Goal: Transaction & Acquisition: Purchase product/service

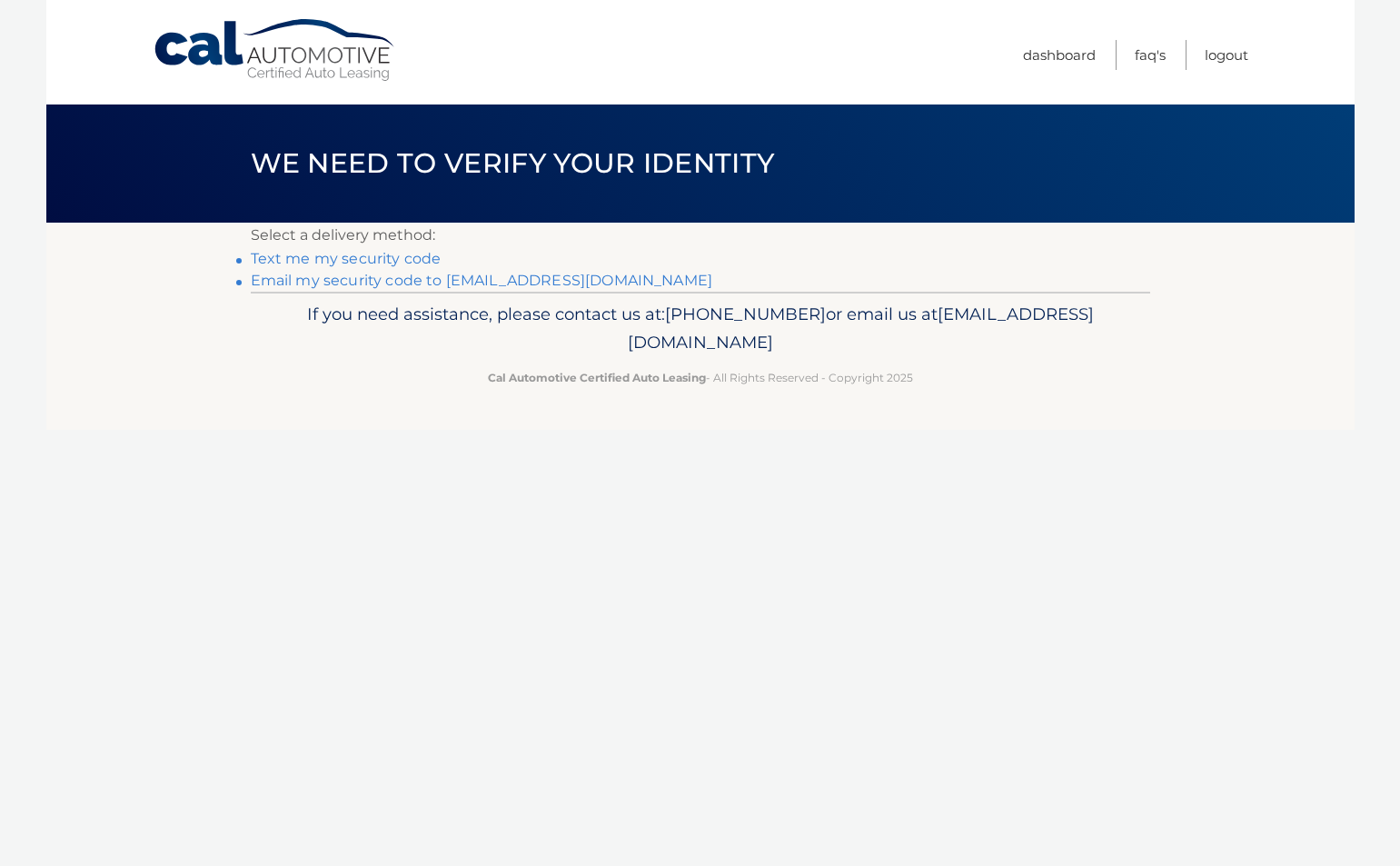
click at [407, 261] on link "Text me my security code" at bounding box center [346, 259] width 191 height 17
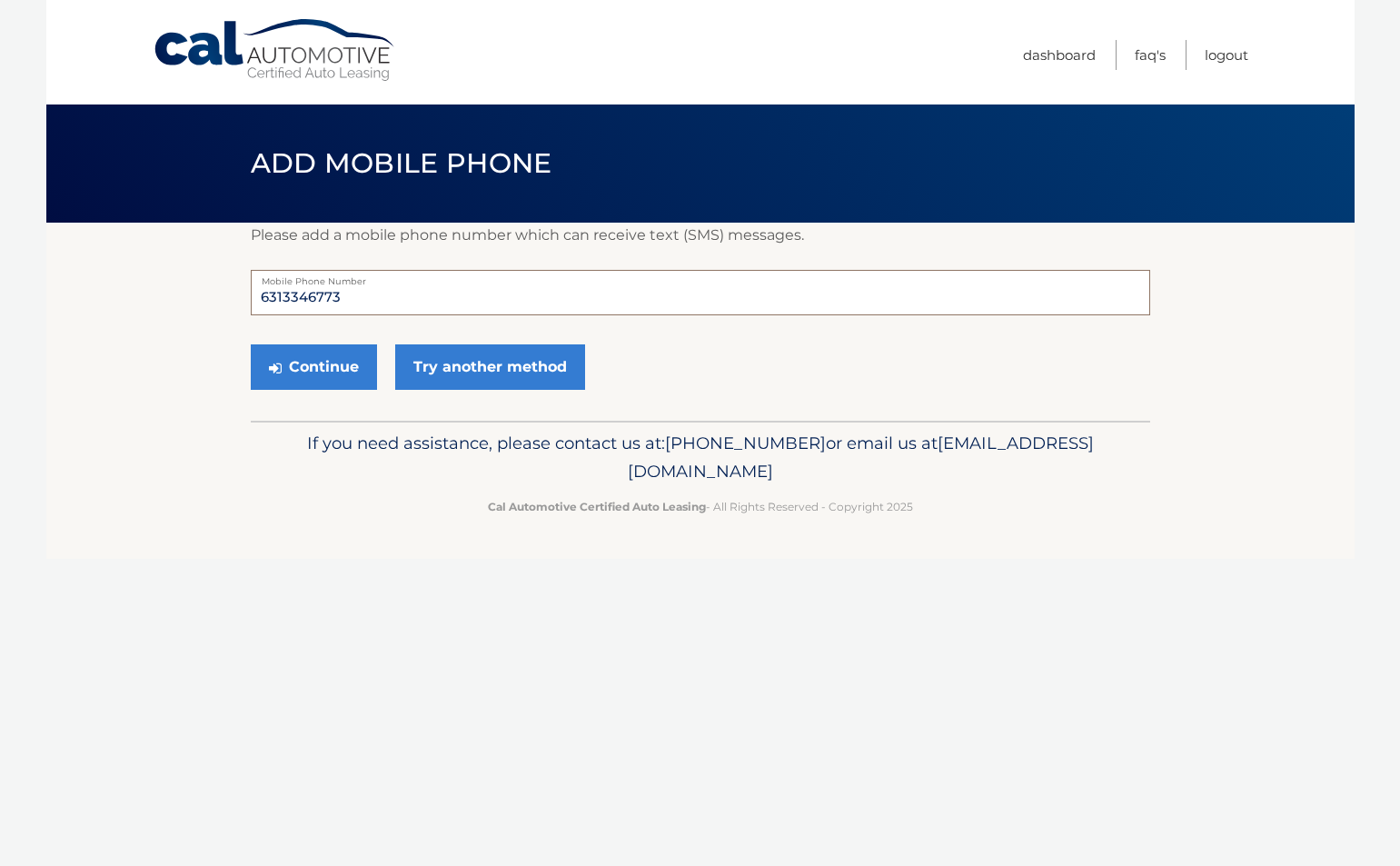
drag, startPoint x: 354, startPoint y: 298, endPoint x: 171, endPoint y: 309, distance: 183.3
click at [200, 306] on section "Please add a mobile phone number which can receive text (SMS) messages. 6313346…" at bounding box center [700, 322] width 1309 height 198
type input "917-686-1913"
click at [322, 365] on button "Continue" at bounding box center [314, 367] width 126 height 45
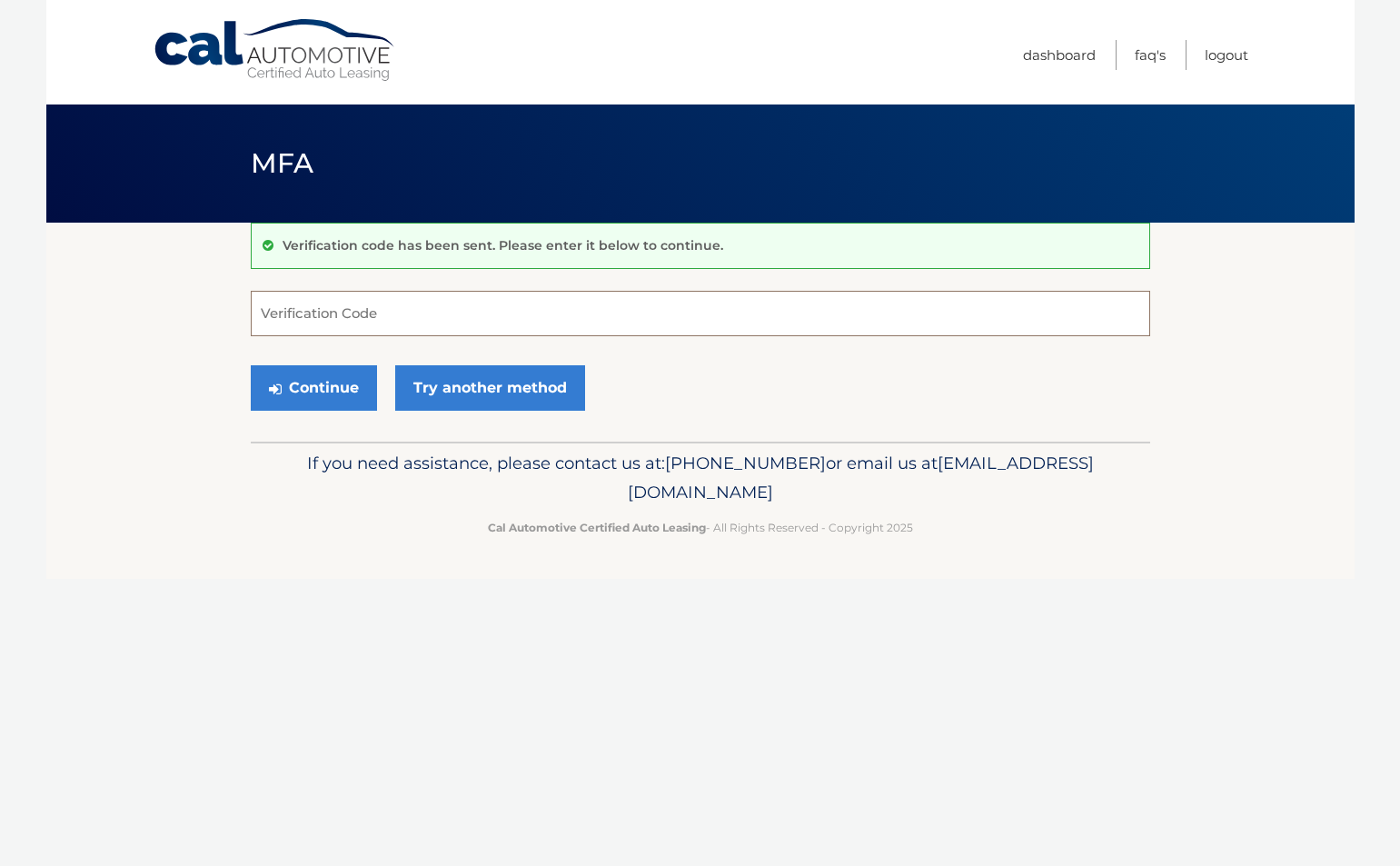
click at [376, 312] on input "Verification Code" at bounding box center [700, 313] width 900 height 45
type input "370343"
click at [306, 380] on button "Continue" at bounding box center [314, 387] width 126 height 45
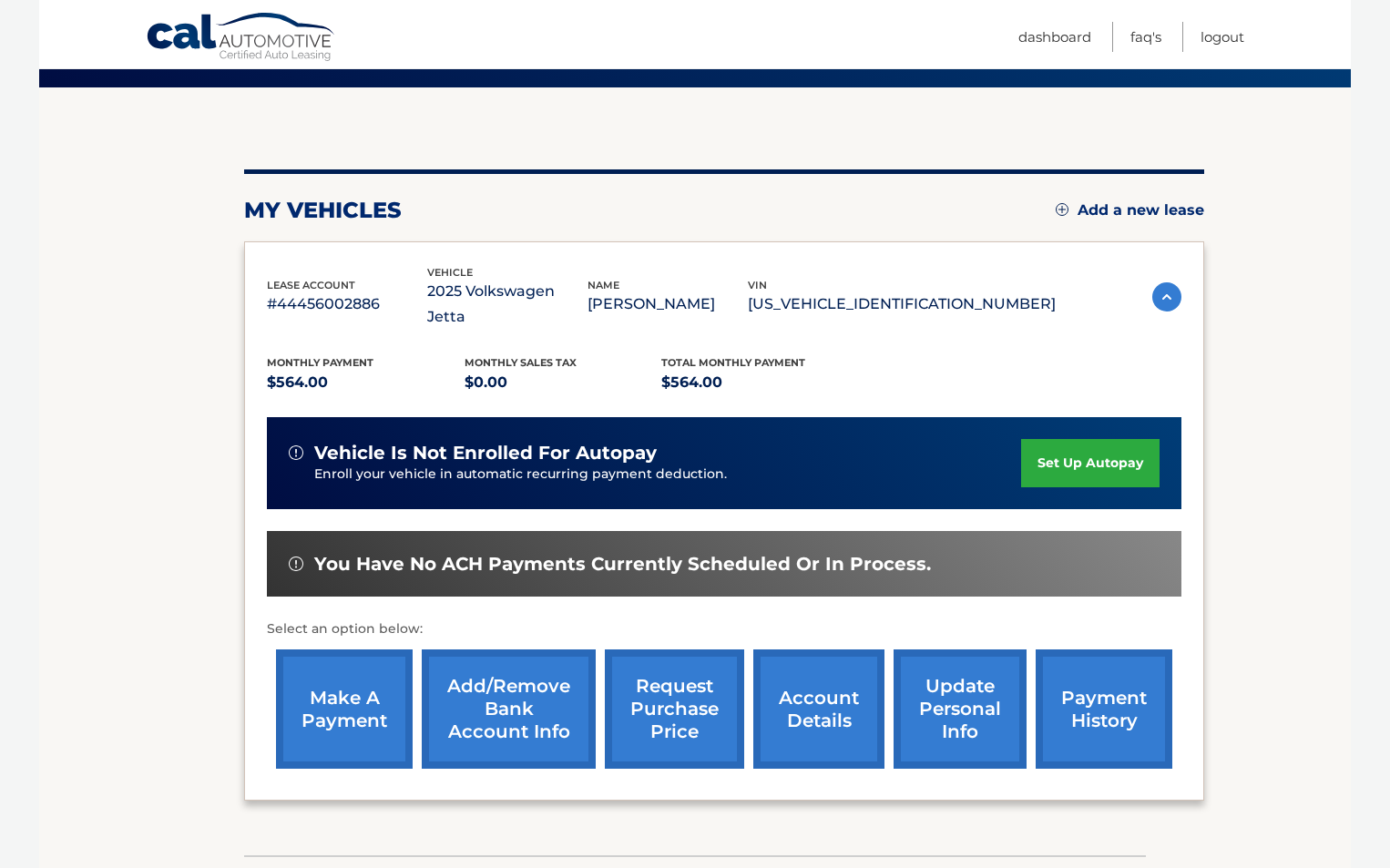
scroll to position [182, 0]
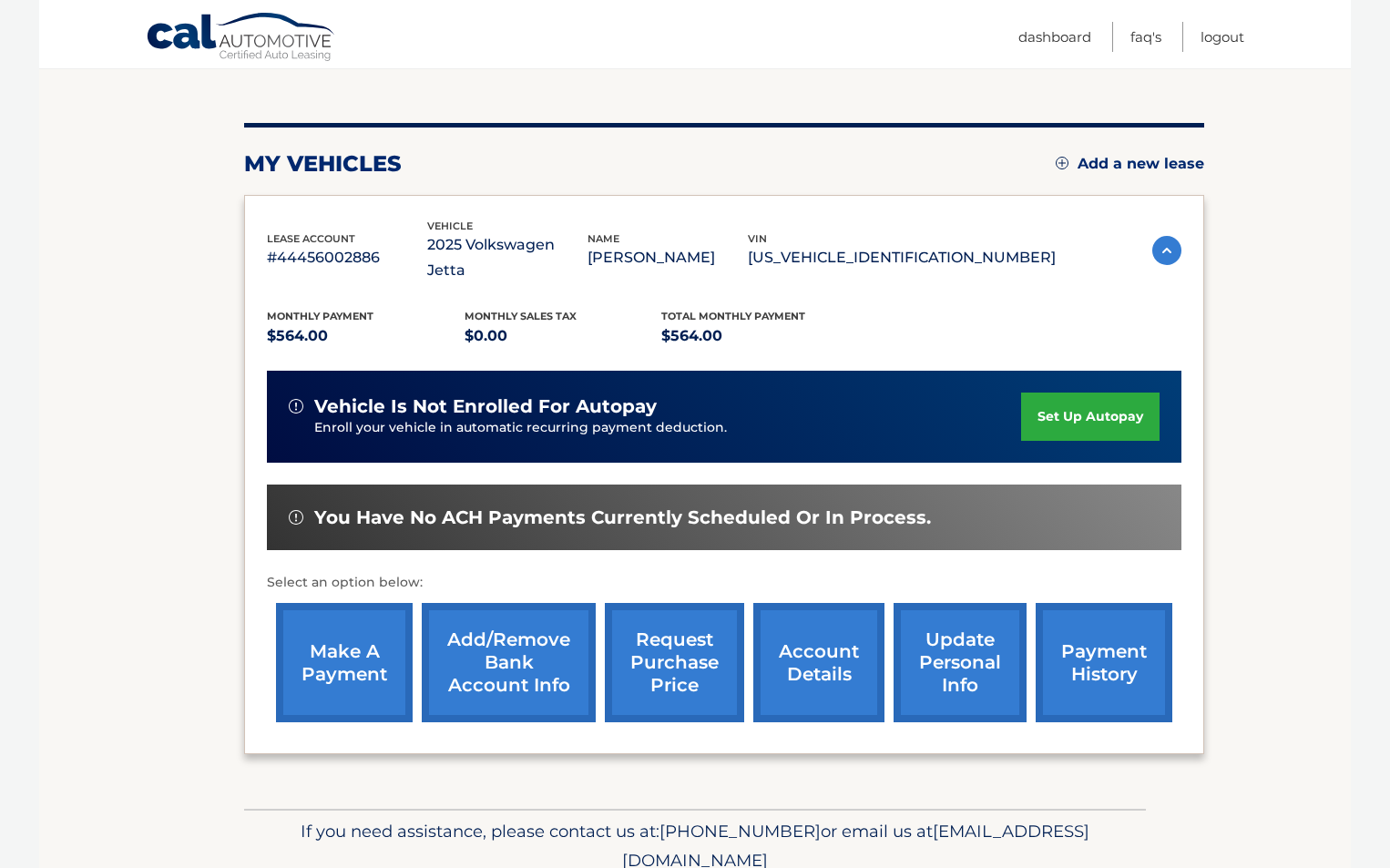
click at [342, 656] on link "make a payment" at bounding box center [344, 663] width 137 height 120
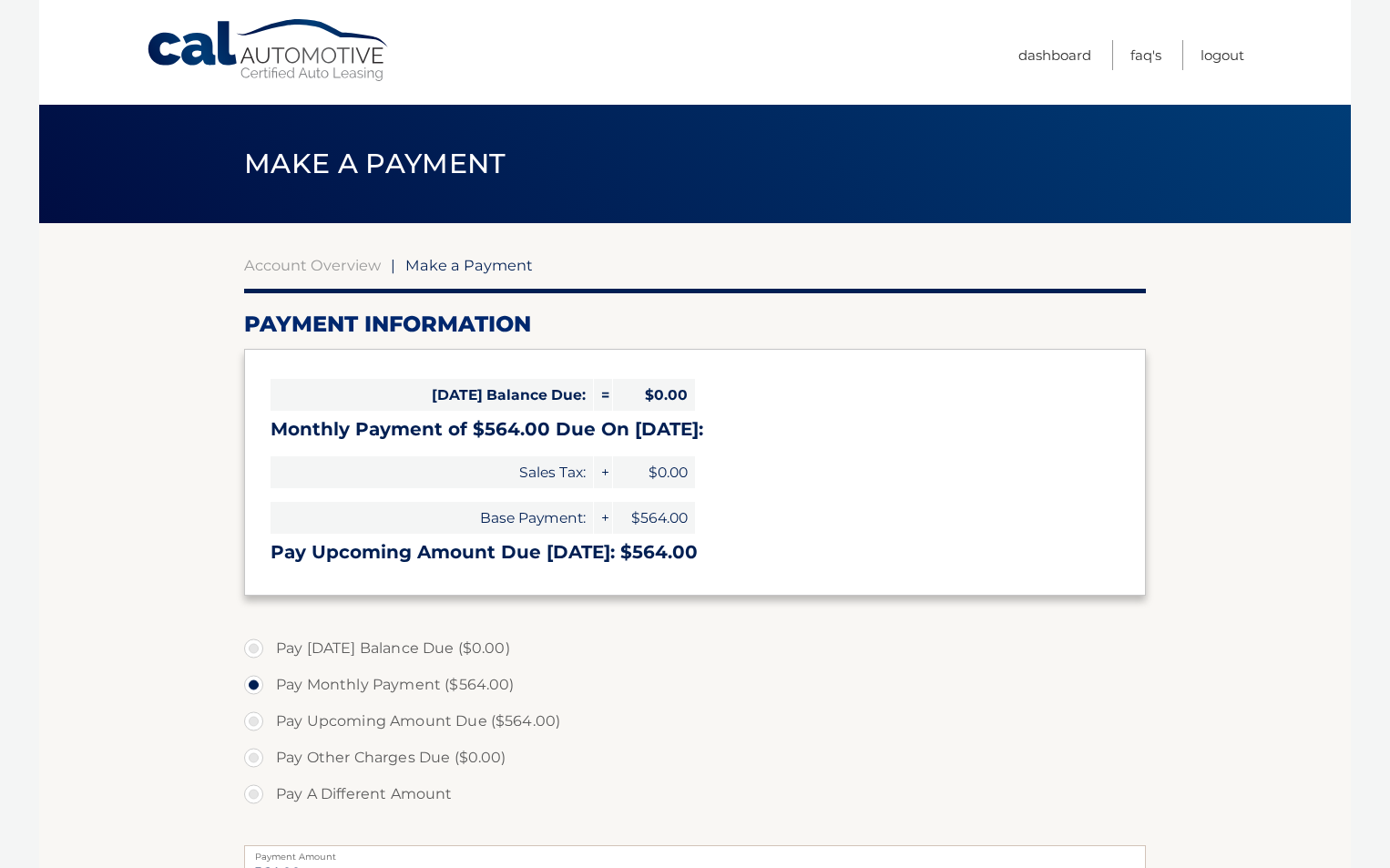
select select "YWNkZmQ2MTYtMjZhOS00NmQ3LWE2OTItNzg5ZTkxNzdiNjI3"
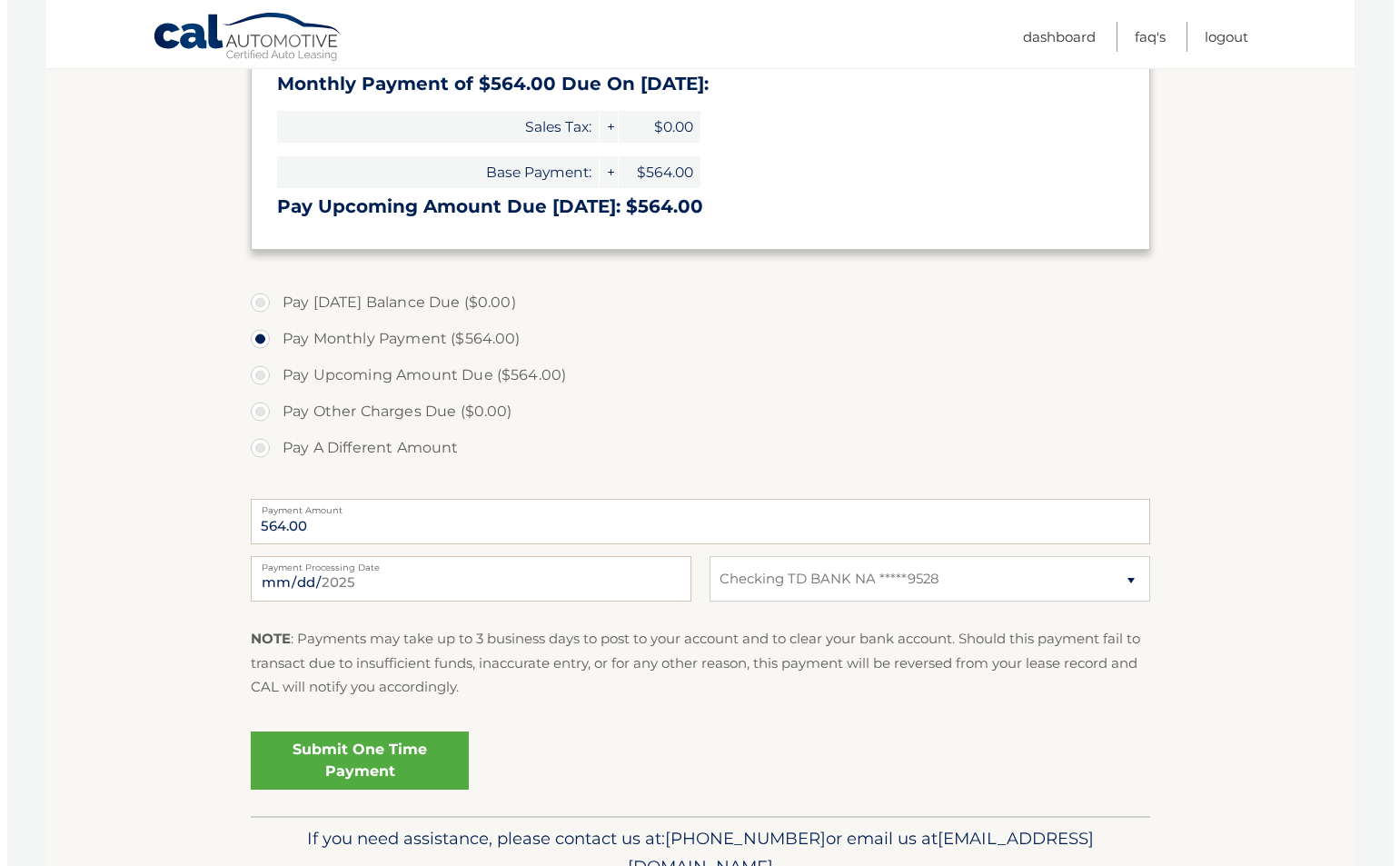
scroll to position [433, 0]
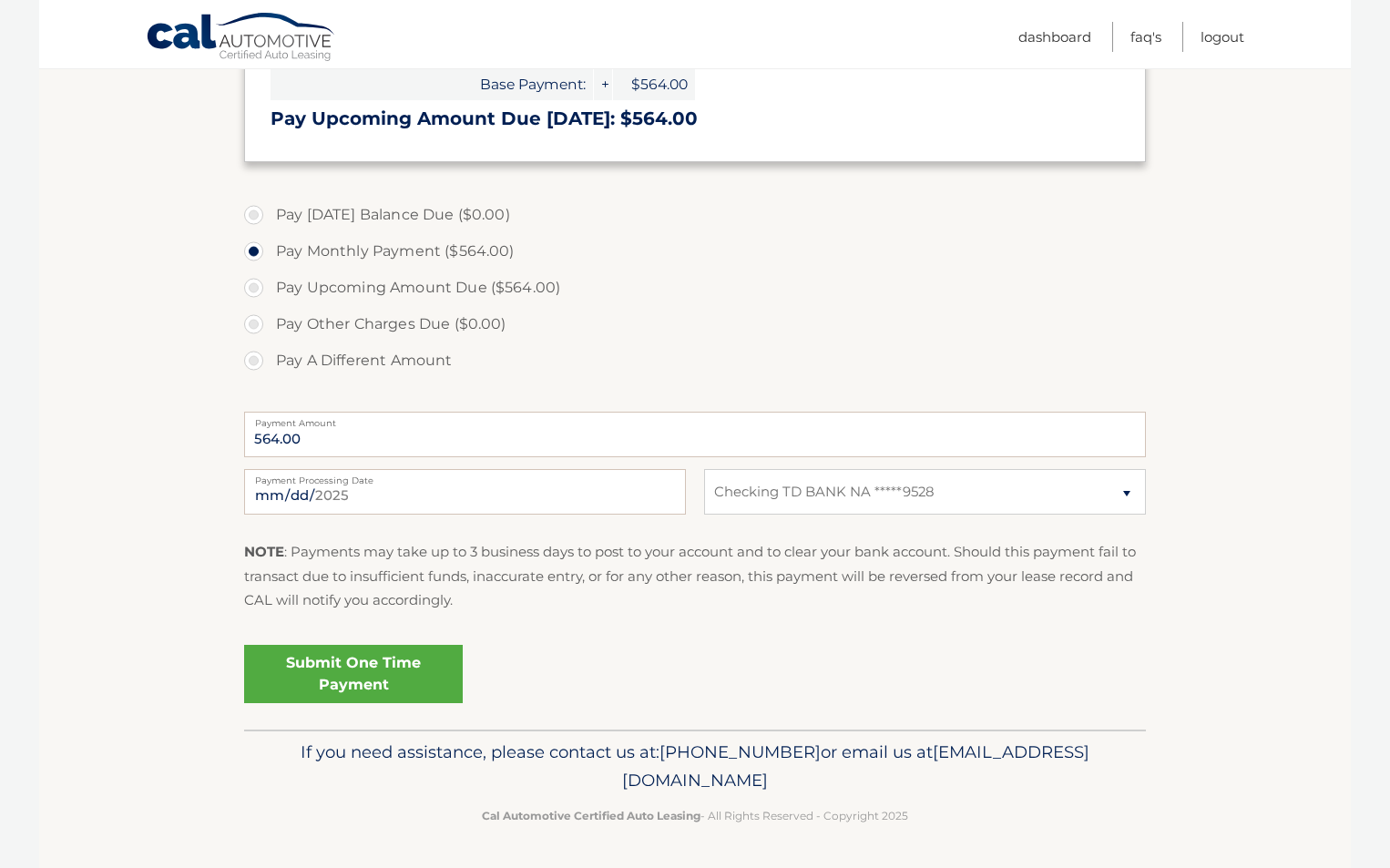
click at [363, 679] on link "Submit One Time Payment" at bounding box center [353, 674] width 219 height 58
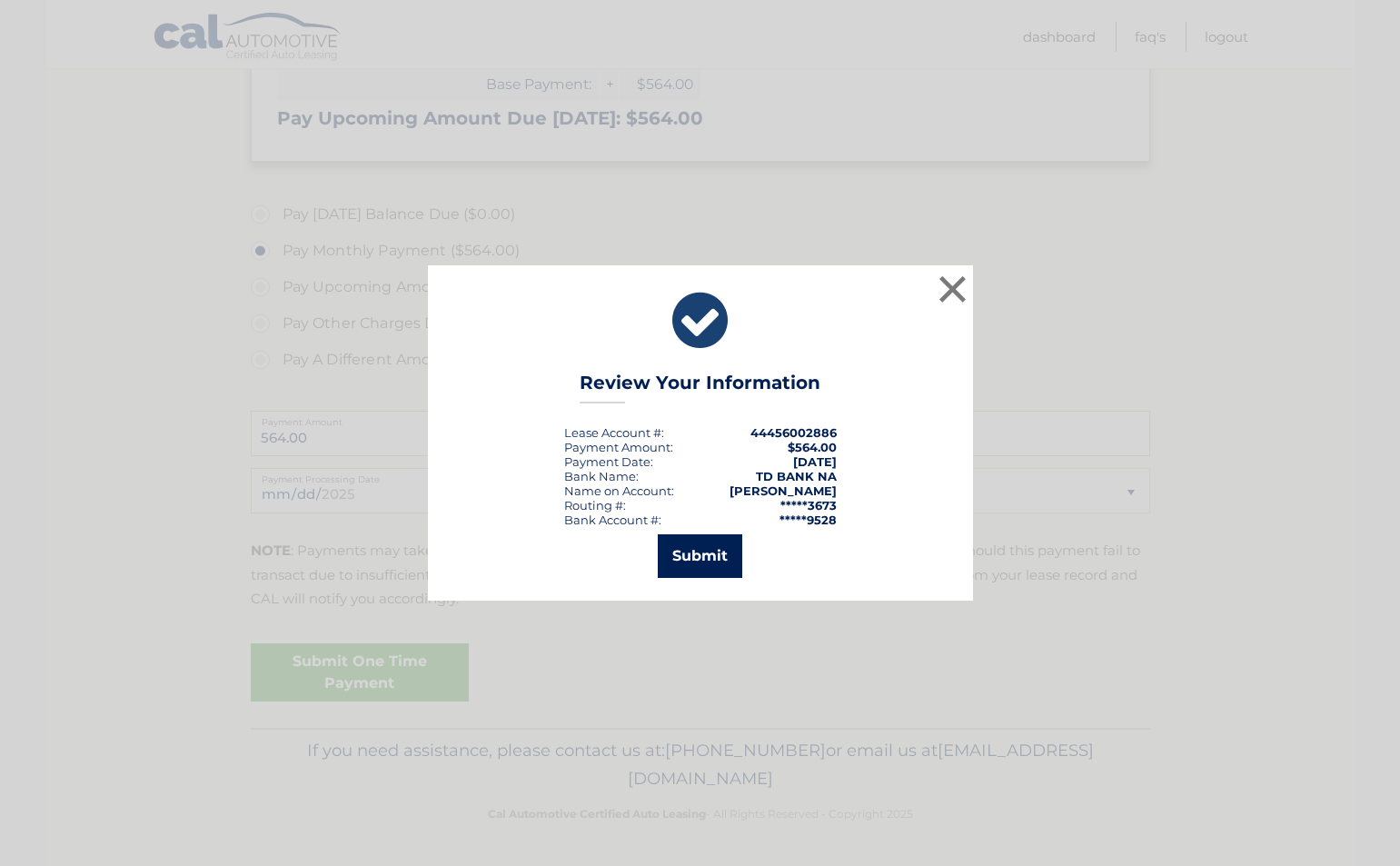
click at [723, 559] on button "Submit" at bounding box center [700, 556] width 85 height 43
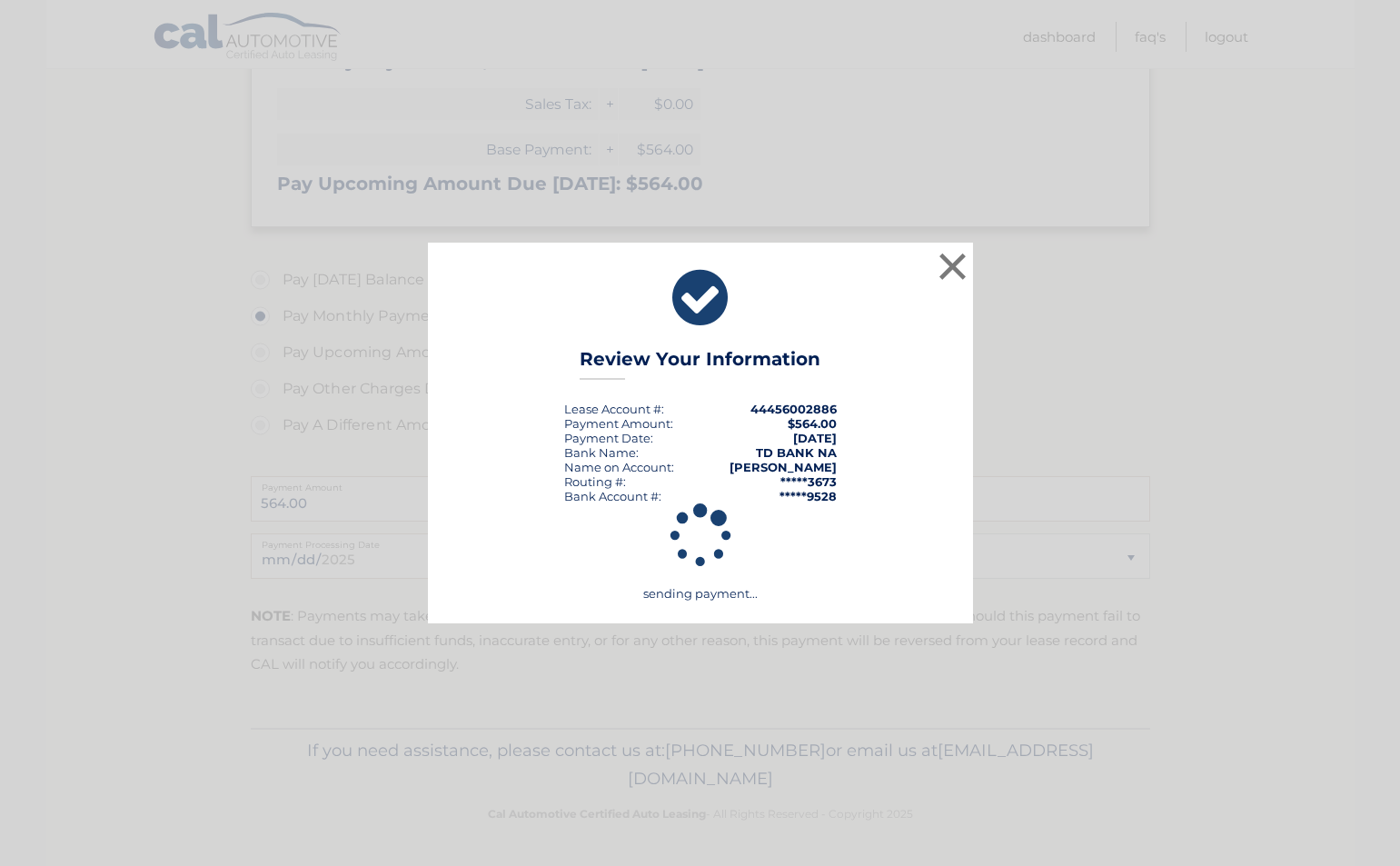
scroll to position [367, 0]
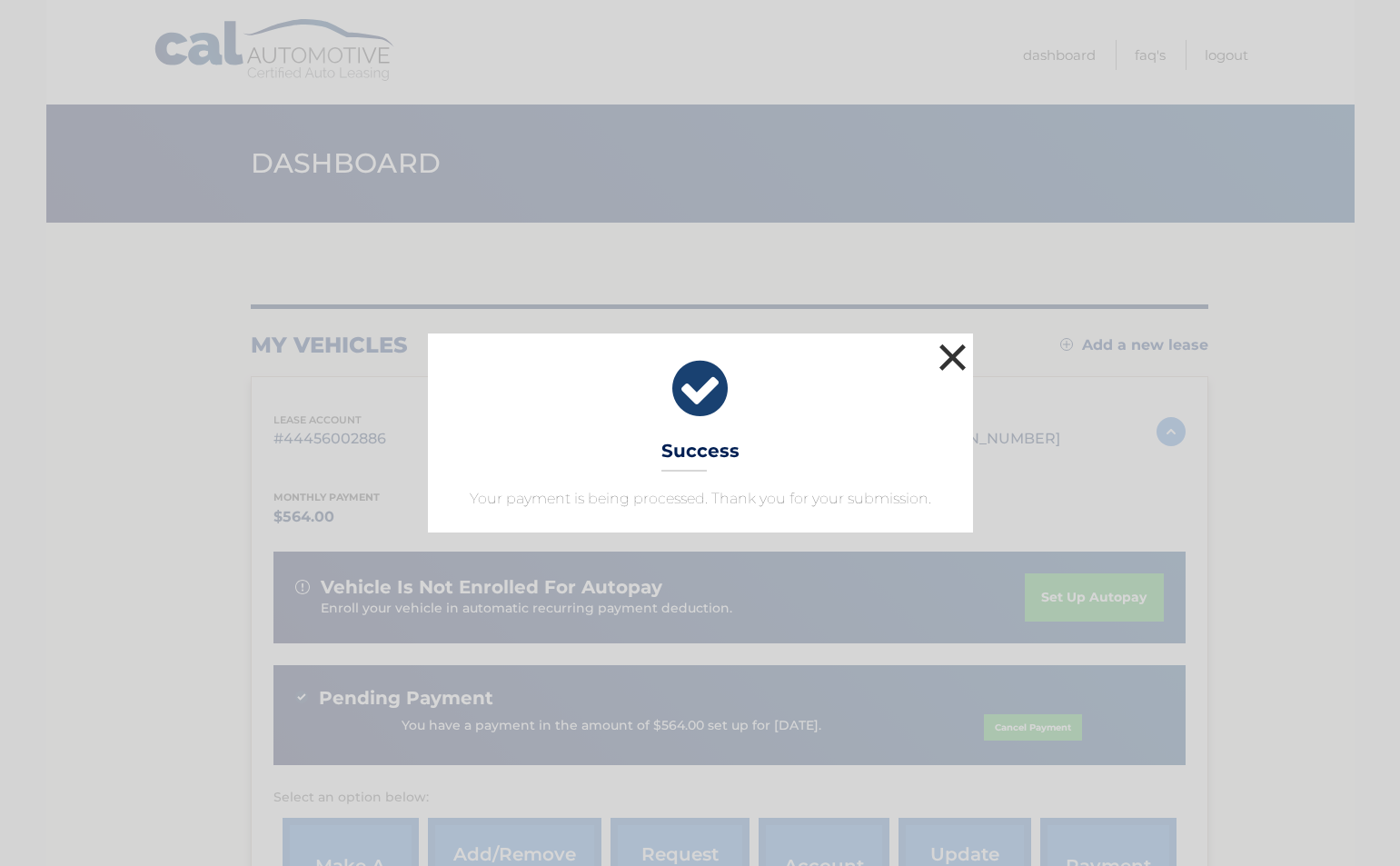
click at [948, 364] on button "×" at bounding box center [952, 356] width 37 height 37
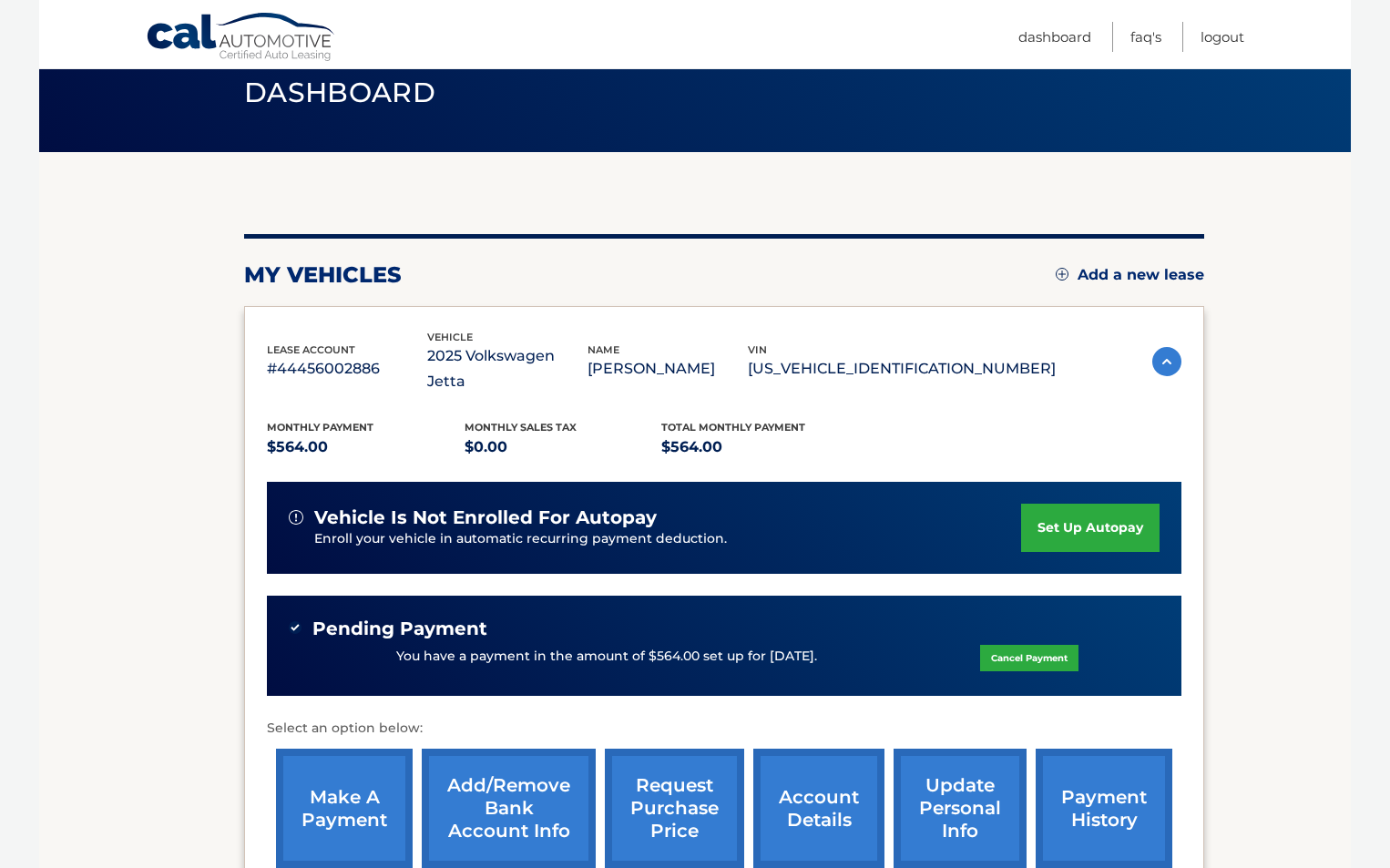
scroll to position [182, 0]
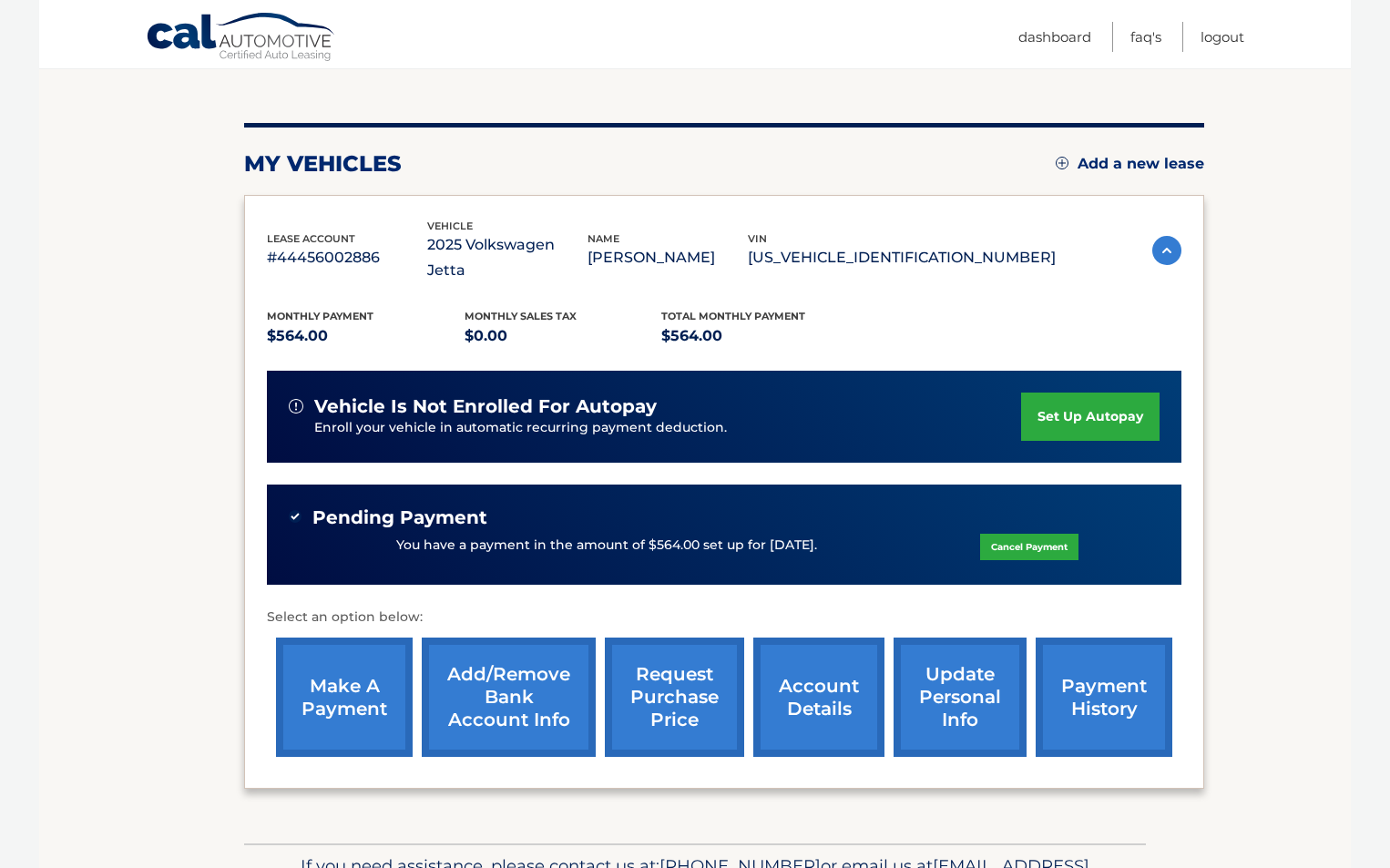
drag, startPoint x: 908, startPoint y: 496, endPoint x: 234, endPoint y: 462, distance: 674.9
drag, startPoint x: 234, startPoint y: 462, endPoint x: 155, endPoint y: 422, distance: 88.5
click at [156, 423] on section "my vehicles Add a new lease lease account #44456002886 vehicle 2025 Volkswagen …" at bounding box center [695, 441] width 1312 height 802
